Goal: Transaction & Acquisition: Subscribe to service/newsletter

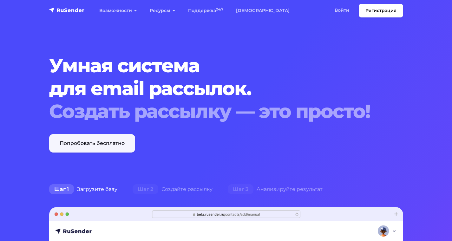
click at [106, 144] on link "Попробовать бесплатно" at bounding box center [92, 143] width 86 height 18
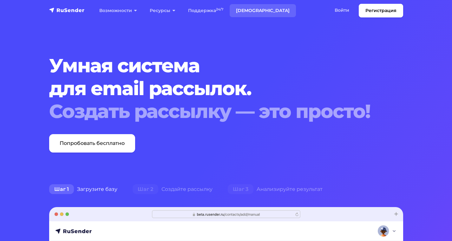
click at [248, 10] on link "Тарифы" at bounding box center [262, 10] width 66 height 13
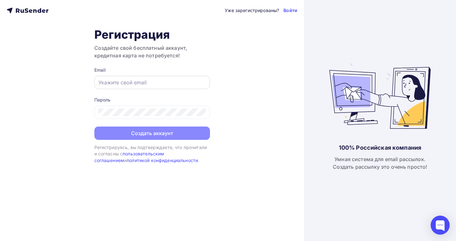
click at [140, 86] on div at bounding box center [152, 82] width 116 height 13
click at [138, 82] on input "text" at bounding box center [152, 83] width 107 height 8
type input "[EMAIL_ADDRESS][DOMAIN_NAME]"
click at [137, 116] on div at bounding box center [152, 112] width 116 height 13
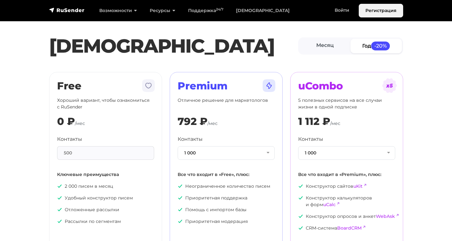
click at [372, 8] on link "Регистрация" at bounding box center [380, 11] width 44 height 14
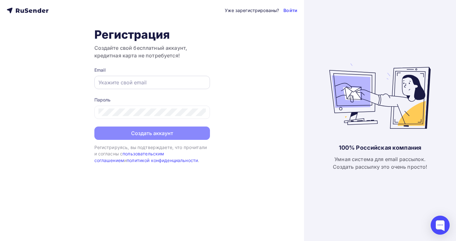
click at [156, 81] on input "text" at bounding box center [152, 83] width 107 height 8
click at [220, 89] on div "Уже зарегистрированы? Войти Регистрация Создайте свой бесплатный аккаунт, креди…" at bounding box center [152, 120] width 304 height 241
click at [145, 78] on div "[EMAIL_ADDRESS][DOMAIN_NAME]" at bounding box center [152, 82] width 116 height 13
click at [176, 84] on input "volgaspecialprin@mail.ru" at bounding box center [152, 83] width 107 height 8
type input "aleksandra.skurlatova@yandex.ru"
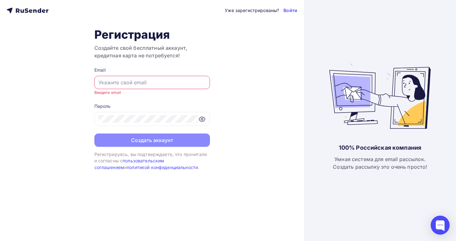
click at [133, 82] on input "text" at bounding box center [152, 83] width 107 height 8
type input "aleksandra.skurlatova@yandex.ru"
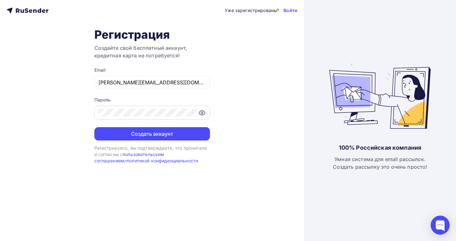
click at [200, 113] on icon at bounding box center [202, 113] width 8 height 8
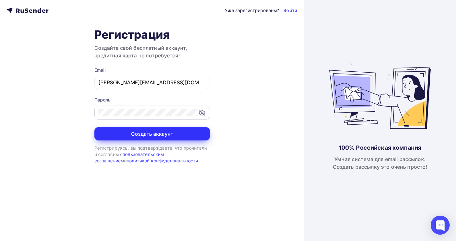
click at [180, 135] on button "Создать аккаунт" at bounding box center [152, 133] width 116 height 13
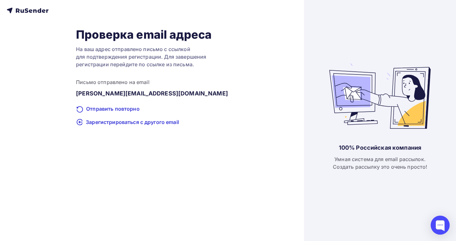
click at [34, 10] on icon at bounding box center [34, 11] width 3 height 3
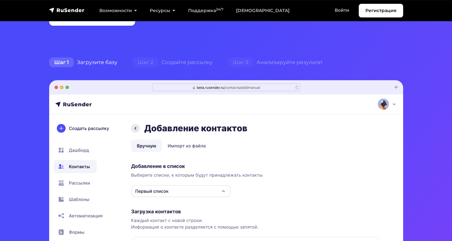
scroll to position [95, 0]
